Goal: Find specific page/section: Find specific page/section

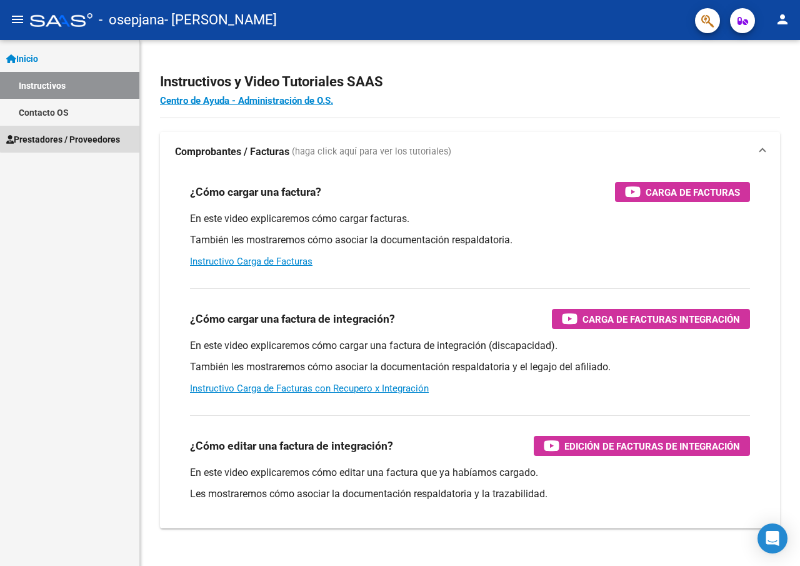
click at [73, 130] on link "Prestadores / Proveedores" at bounding box center [69, 139] width 139 height 27
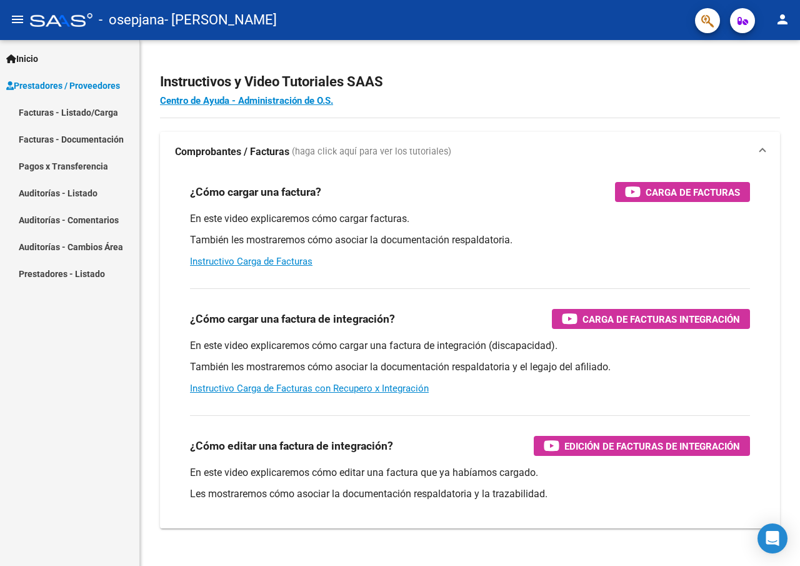
click at [98, 166] on link "Pagos x Transferencia" at bounding box center [69, 166] width 139 height 27
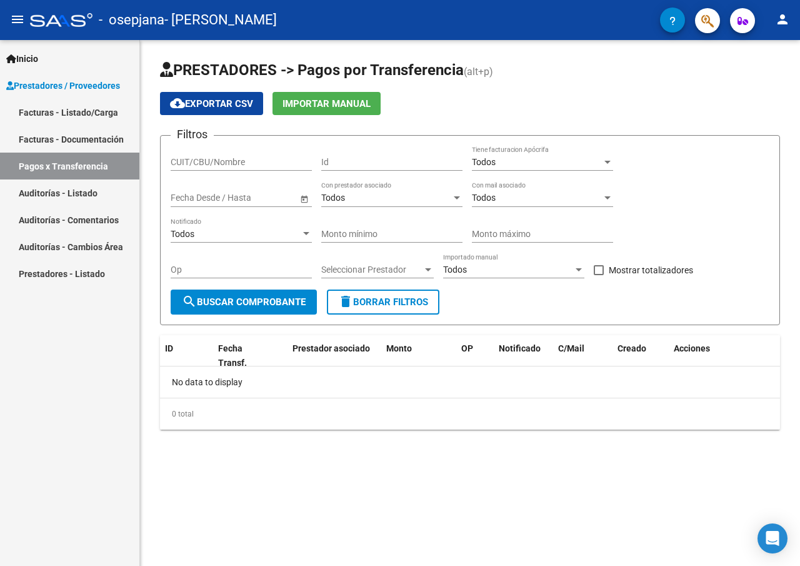
click at [108, 112] on link "Facturas - Listado/Carga" at bounding box center [69, 112] width 139 height 27
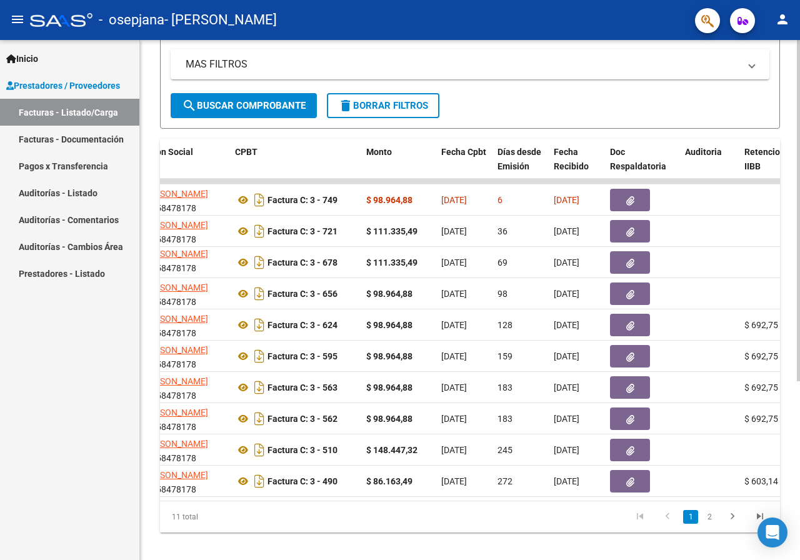
scroll to position [0, 383]
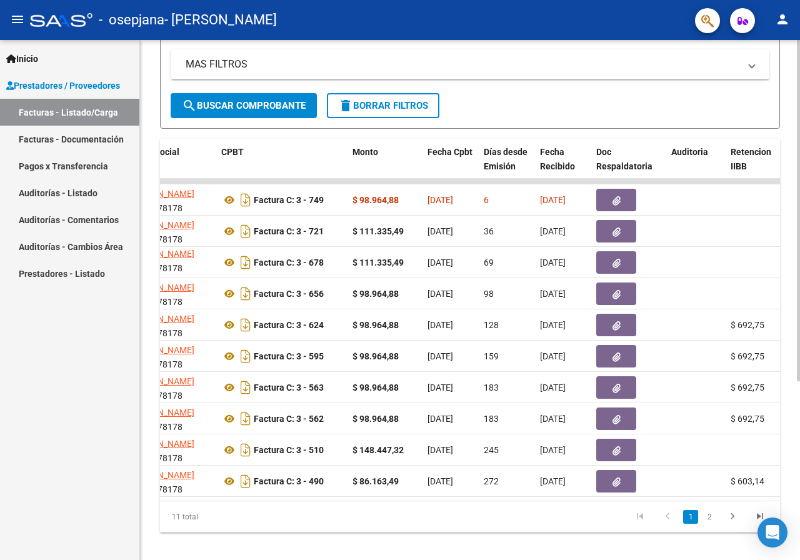
click at [256, 114] on button "search Buscar Comprobante" at bounding box center [244, 105] width 146 height 25
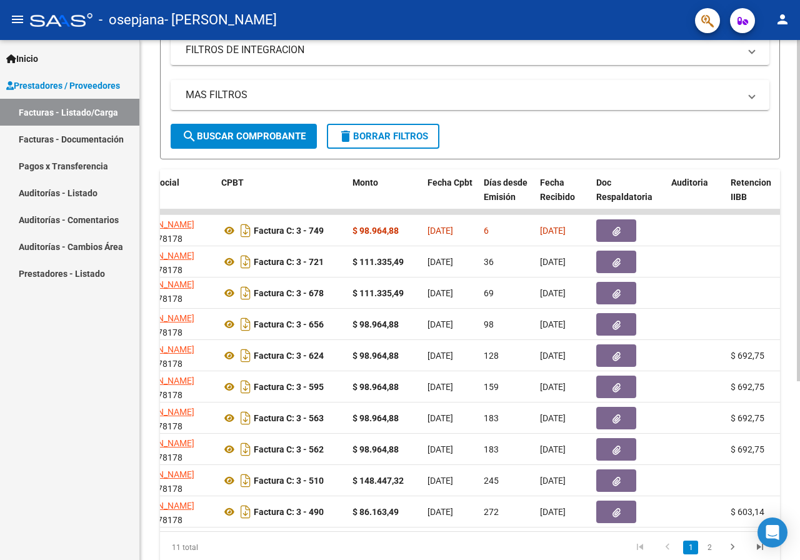
scroll to position [250, 0]
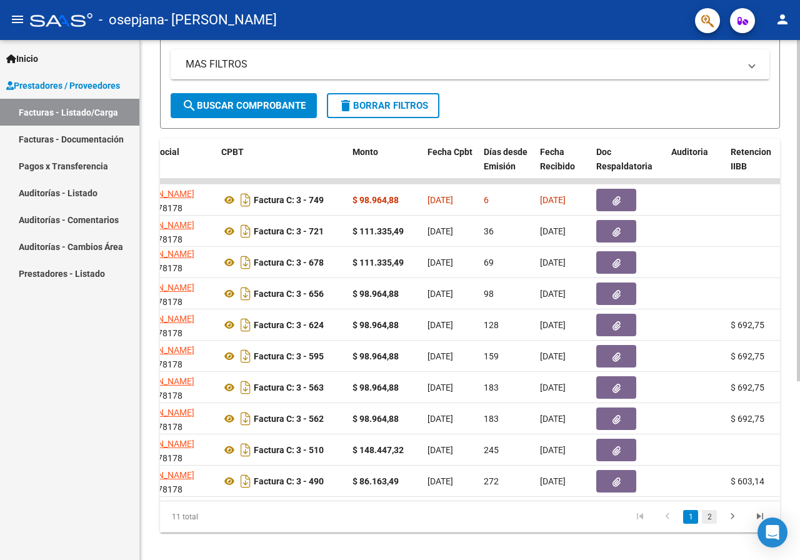
click at [715, 524] on link "2" at bounding box center [709, 517] width 15 height 14
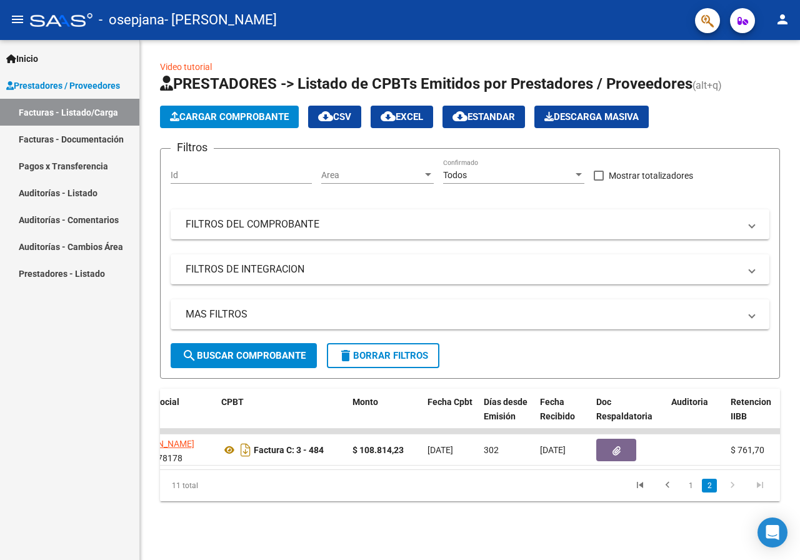
scroll to position [0, 0]
click at [689, 493] on link "1" at bounding box center [690, 486] width 15 height 14
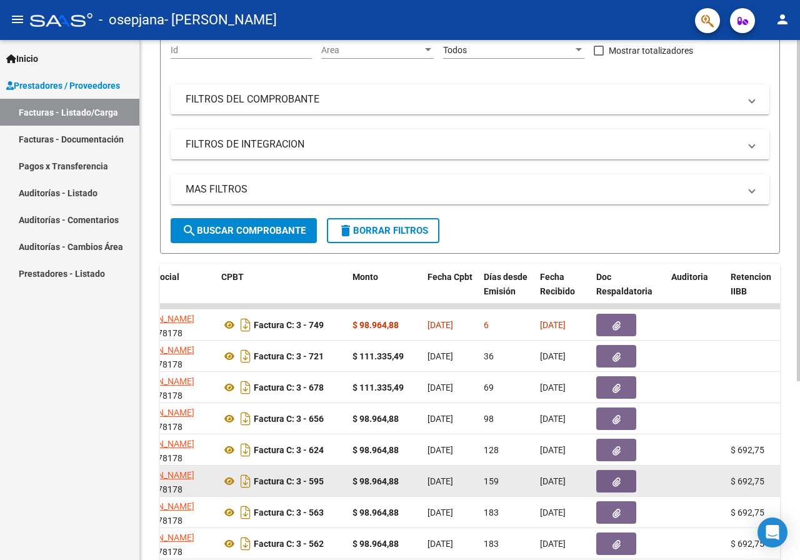
scroll to position [188, 0]
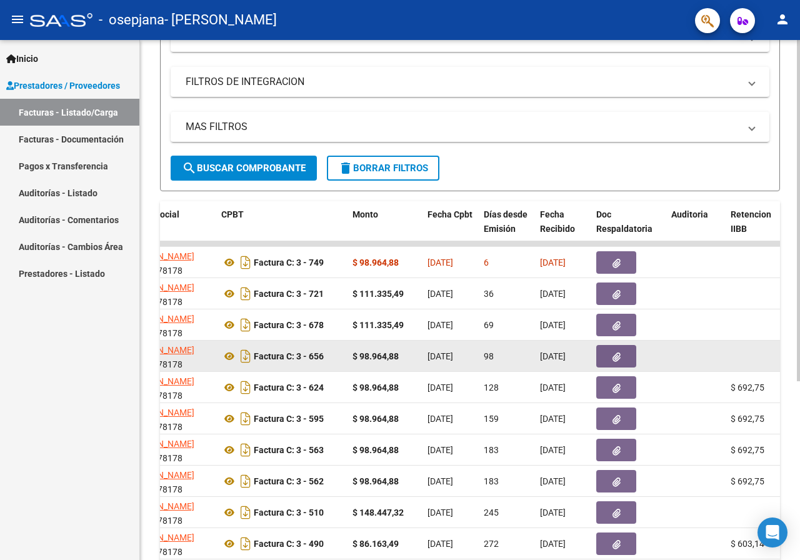
click at [695, 360] on datatable-body-cell at bounding box center [696, 356] width 59 height 31
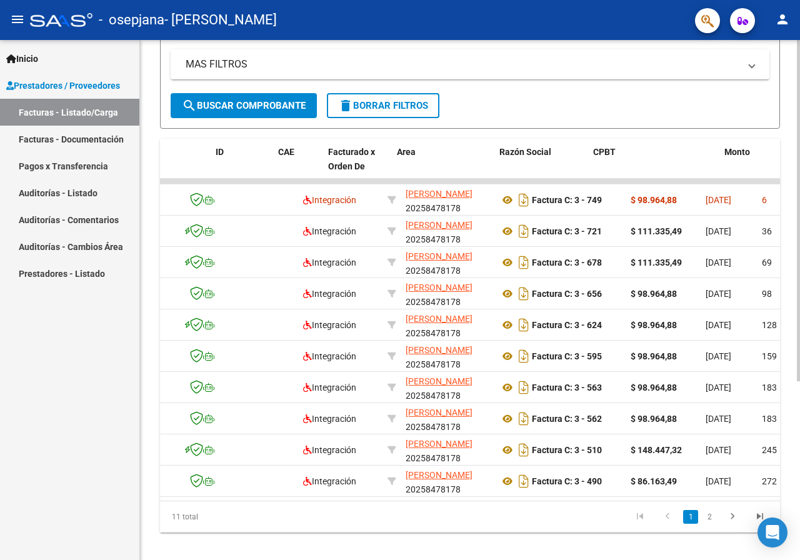
scroll to position [0, 0]
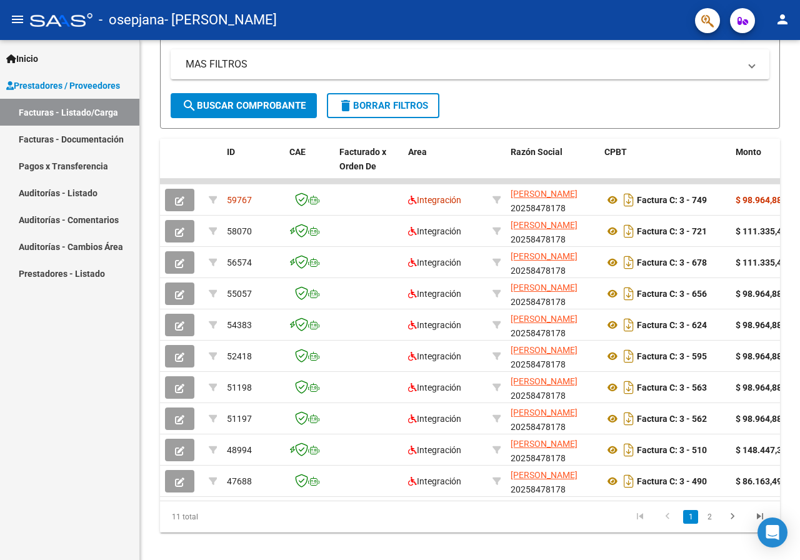
click at [784, 17] on mat-icon "person" at bounding box center [782, 19] width 15 height 15
click at [754, 76] on button "exit_to_app Salir" at bounding box center [757, 83] width 76 height 30
